Goal: Task Accomplishment & Management: Manage account settings

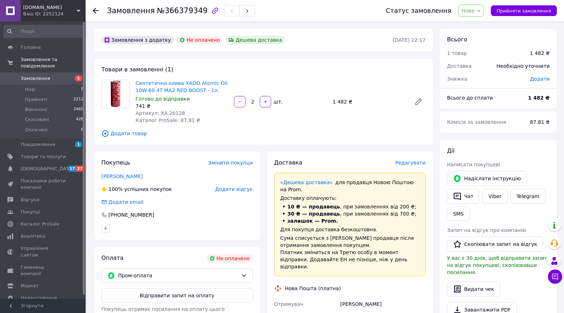
click at [474, 9] on span "Нове" at bounding box center [467, 11] width 13 height 6
click at [477, 23] on li "Прийнято" at bounding box center [474, 25] width 33 height 11
drag, startPoint x: 178, startPoint y: 112, endPoint x: 162, endPoint y: 111, distance: 16.1
click at [156, 113] on div "Артикул: ХА 26128" at bounding box center [181, 112] width 93 height 7
copy span "ХА 26128"
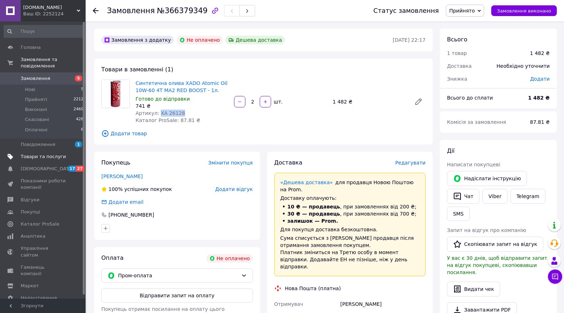
click at [45, 153] on span "Товари та послуги" at bounding box center [43, 156] width 45 height 6
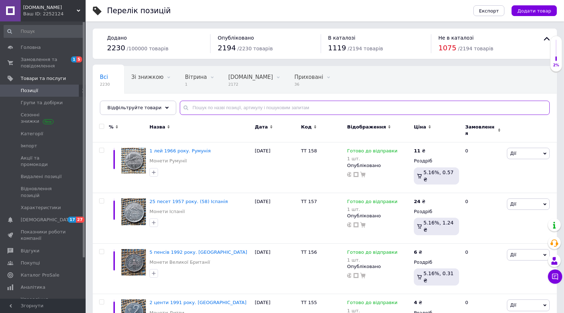
paste input "ХА 26128"
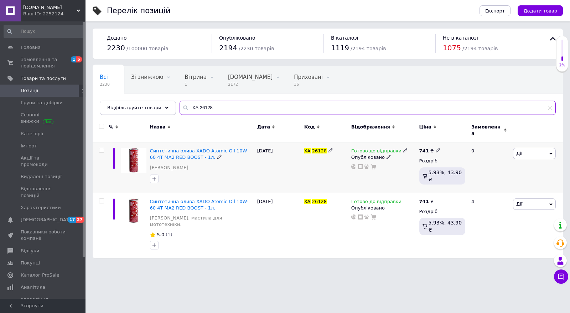
type input "ХА 26128"
click at [436, 148] on icon at bounding box center [438, 150] width 4 height 4
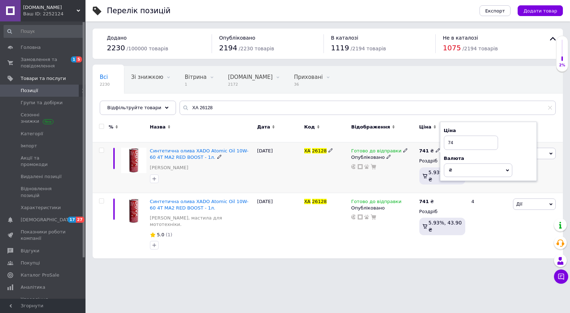
type input "7"
type input "870"
click at [401, 183] on div "Готово до відправки Опубліковано" at bounding box center [384, 167] width 68 height 51
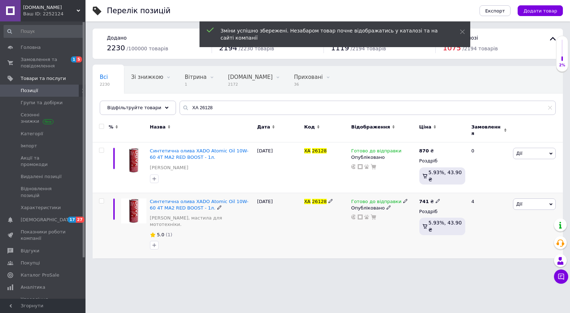
click at [436, 199] on icon at bounding box center [438, 201] width 4 height 4
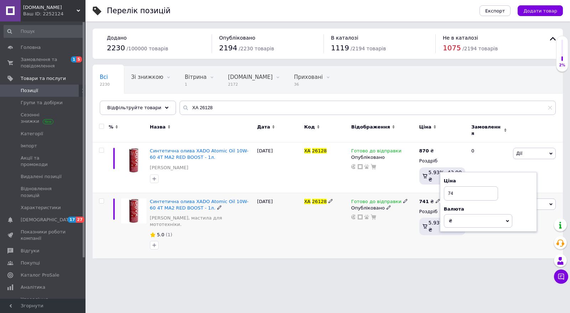
type input "7"
type input "870"
click at [404, 236] on div "Готово до відправки Опубліковано" at bounding box center [384, 226] width 68 height 66
